Goal: Task Accomplishment & Management: Manage account settings

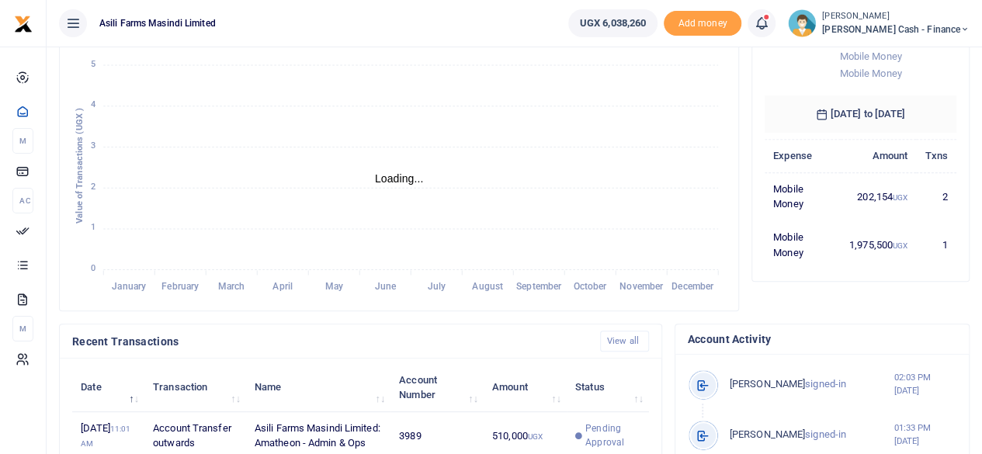
scroll to position [388, 0]
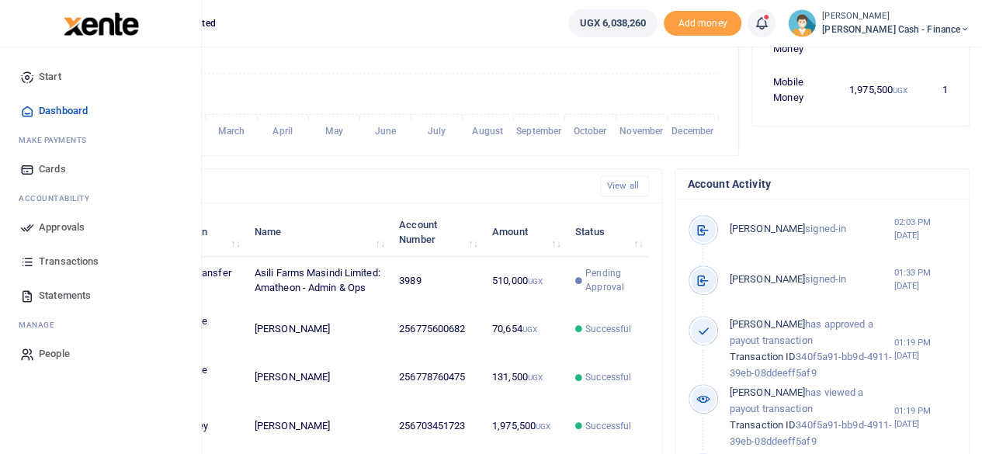
click at [67, 227] on span "Approvals" at bounding box center [62, 228] width 46 height 16
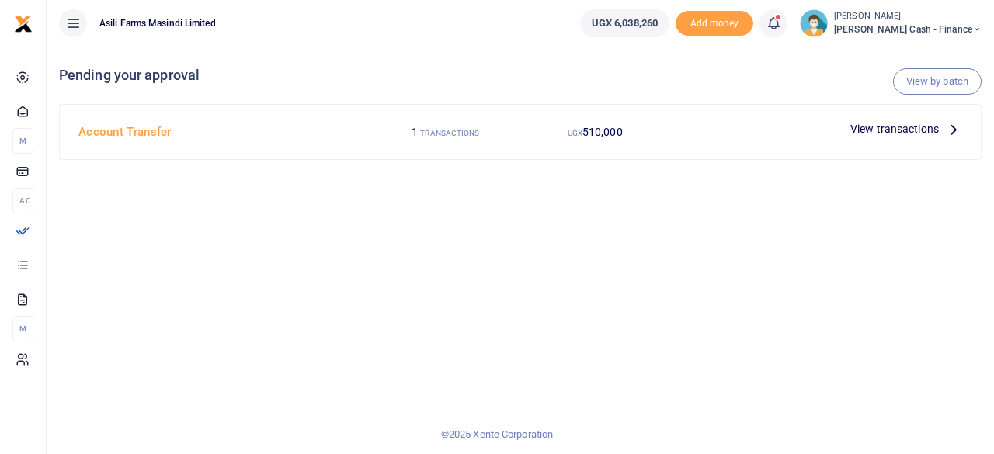
click at [945, 128] on icon at bounding box center [953, 128] width 17 height 17
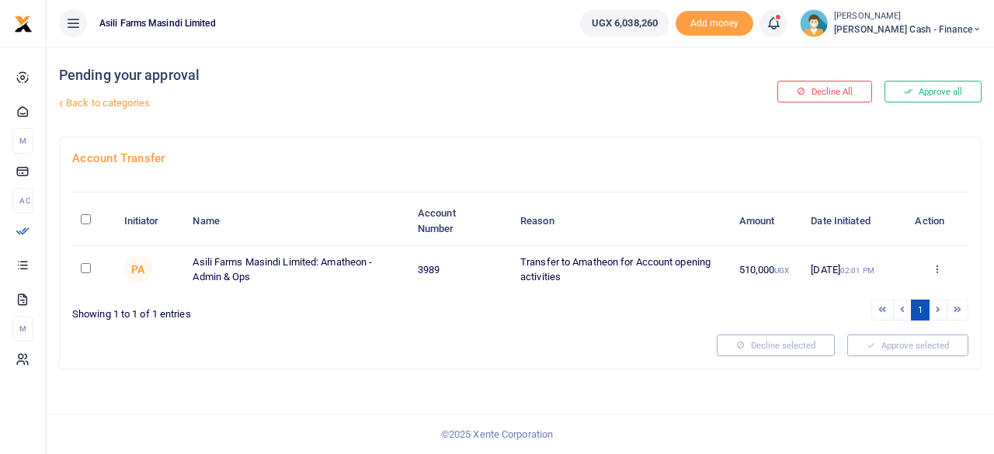
click at [89, 218] on input "\a \a : activate to sort column descending" at bounding box center [86, 219] width 10 height 10
checkbox input "true"
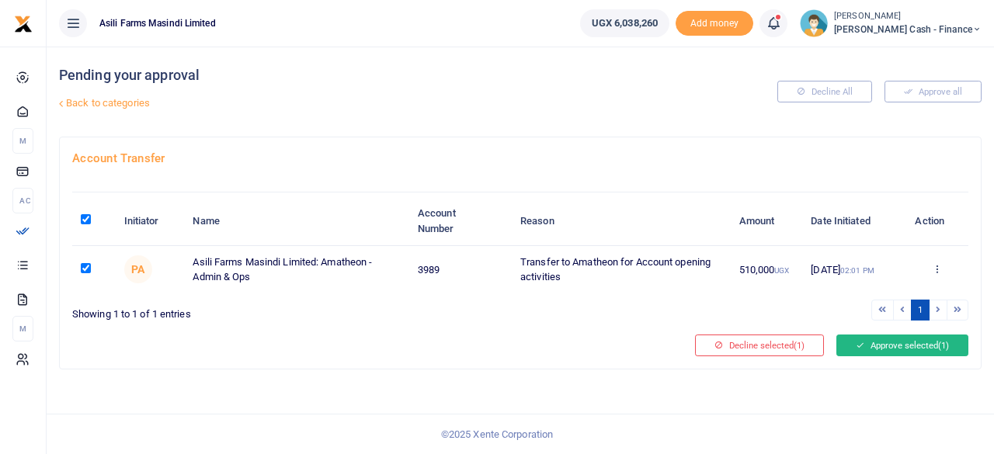
click at [901, 346] on button "Approve selected (1)" at bounding box center [902, 346] width 132 height 22
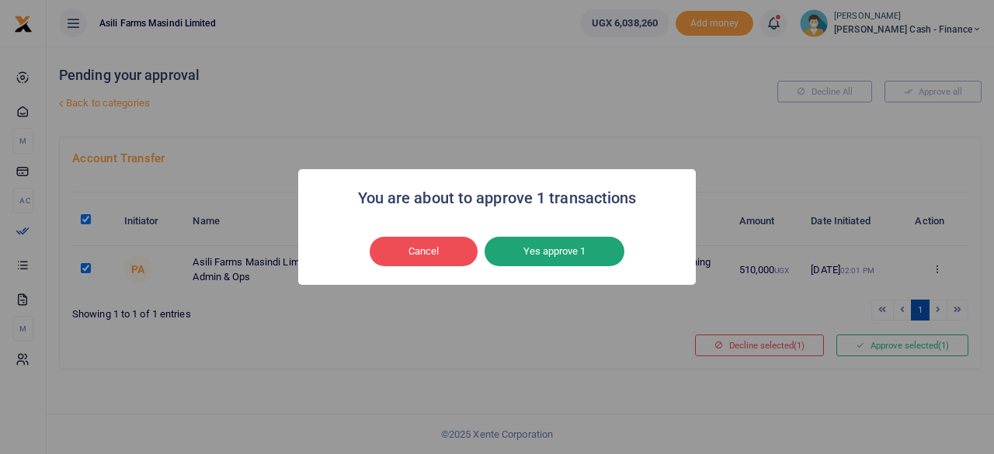
click at [566, 248] on button "Yes approve 1" at bounding box center [554, 252] width 140 height 30
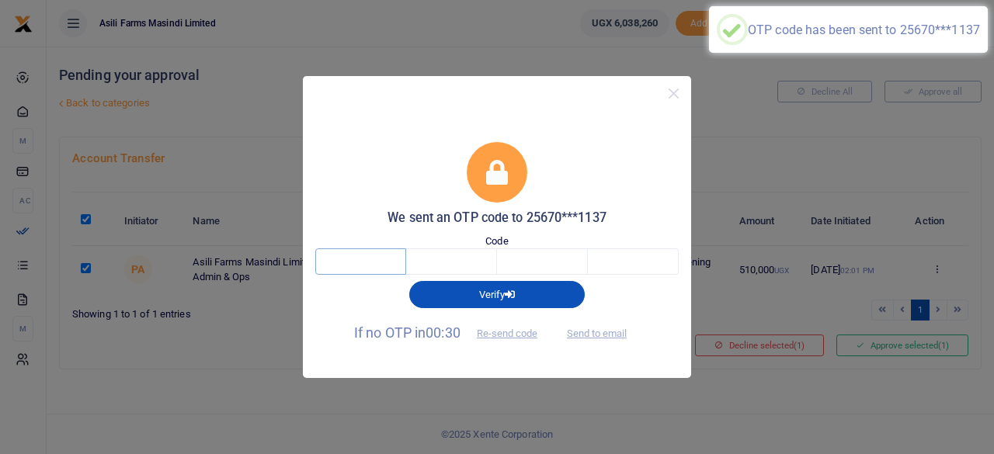
click at [371, 262] on input "text" at bounding box center [360, 261] width 91 height 26
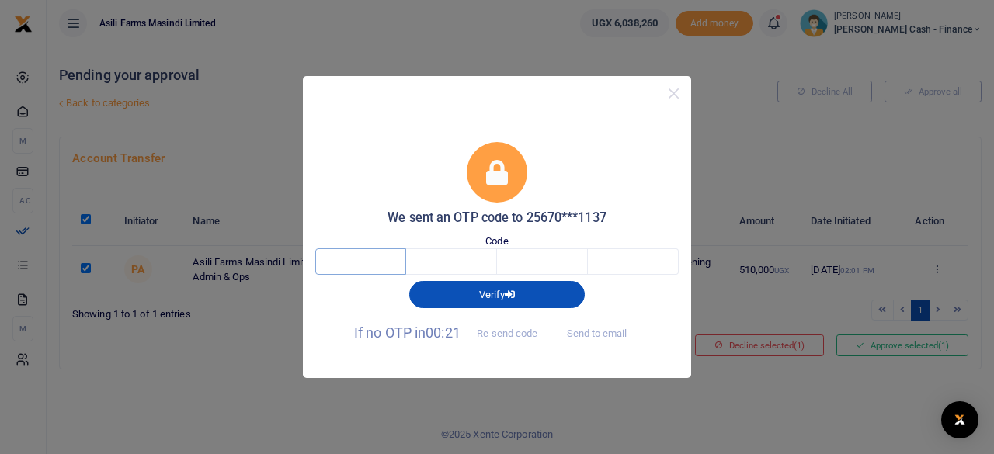
click at [374, 262] on input "text" at bounding box center [360, 261] width 91 height 26
type input "8"
type input "4"
type input "5"
